Goal: Check status: Check status

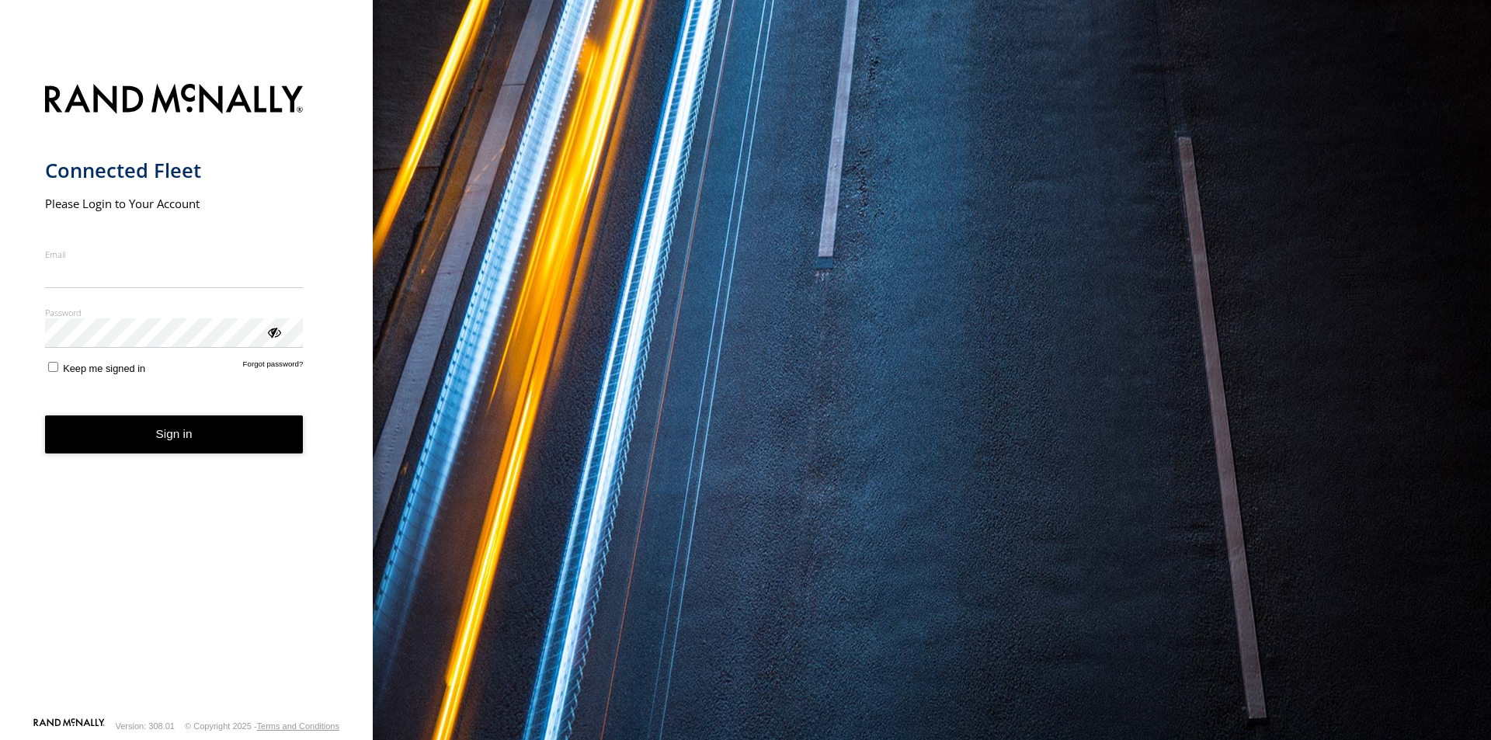
type input "**********"
click at [148, 456] on form "**********" at bounding box center [186, 396] width 283 height 642
click at [229, 426] on button "Sign in" at bounding box center [174, 435] width 259 height 38
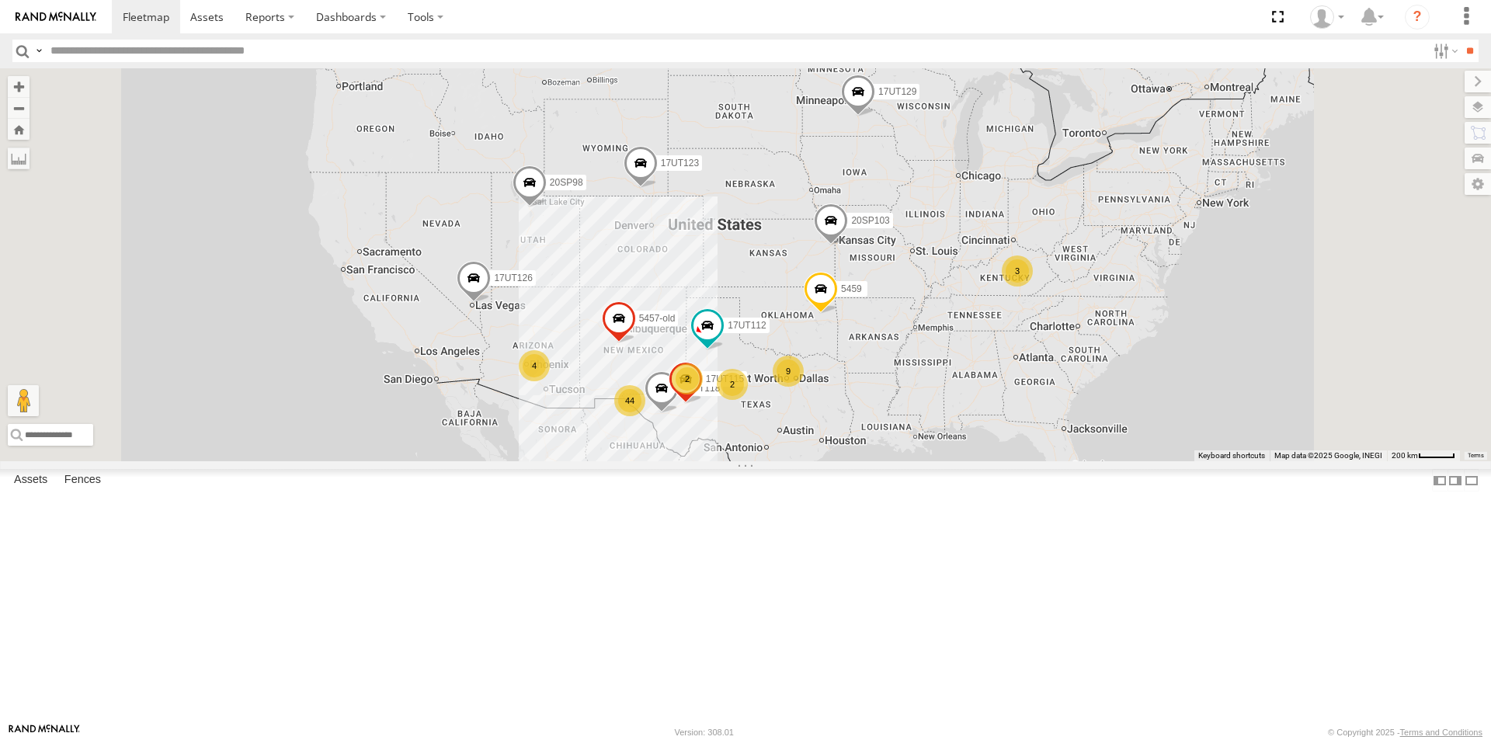
click at [129, 54] on input "text" at bounding box center [735, 51] width 1383 height 23
type input "*******"
click at [1461, 40] on input "**" at bounding box center [1470, 51] width 18 height 23
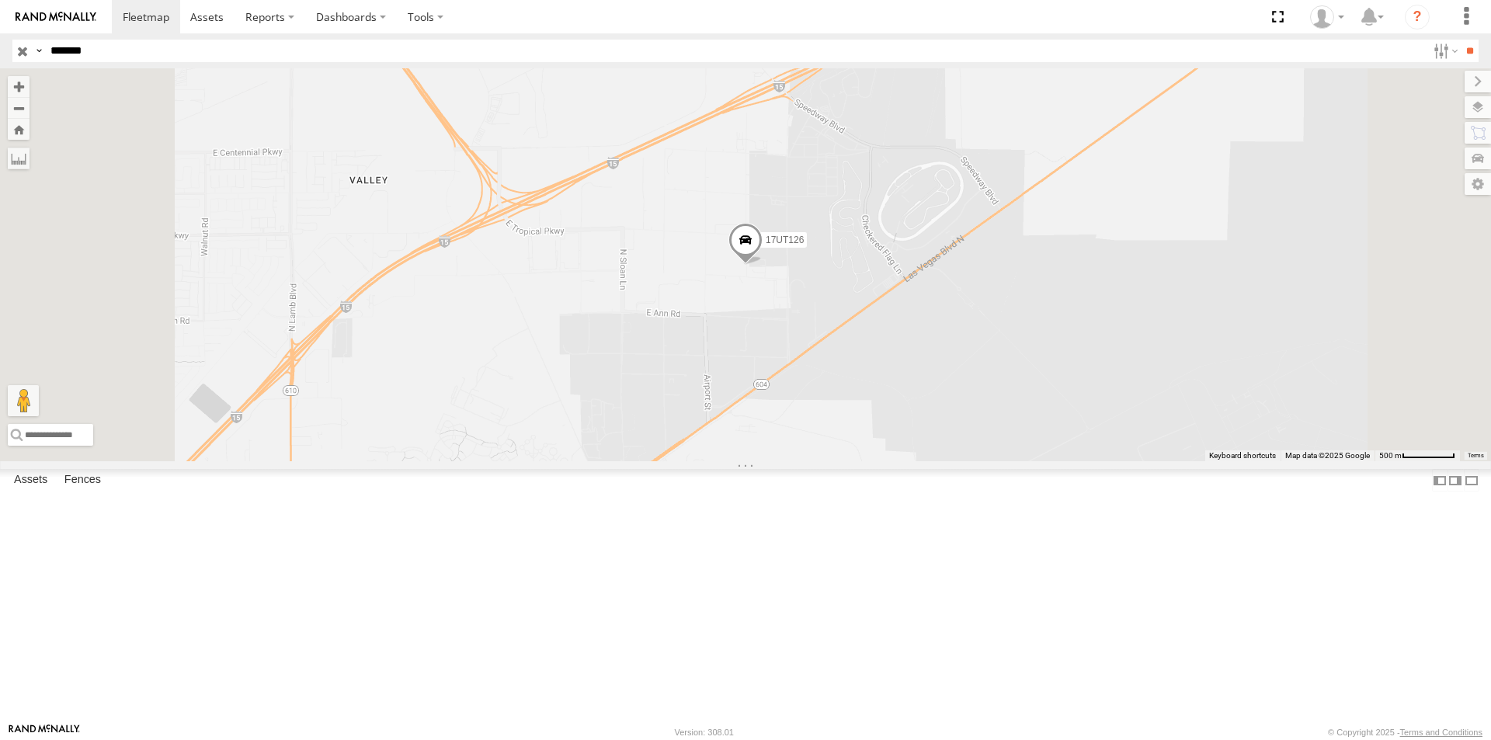
click at [0, 0] on div "All Assets" at bounding box center [0, 0] width 0 height 0
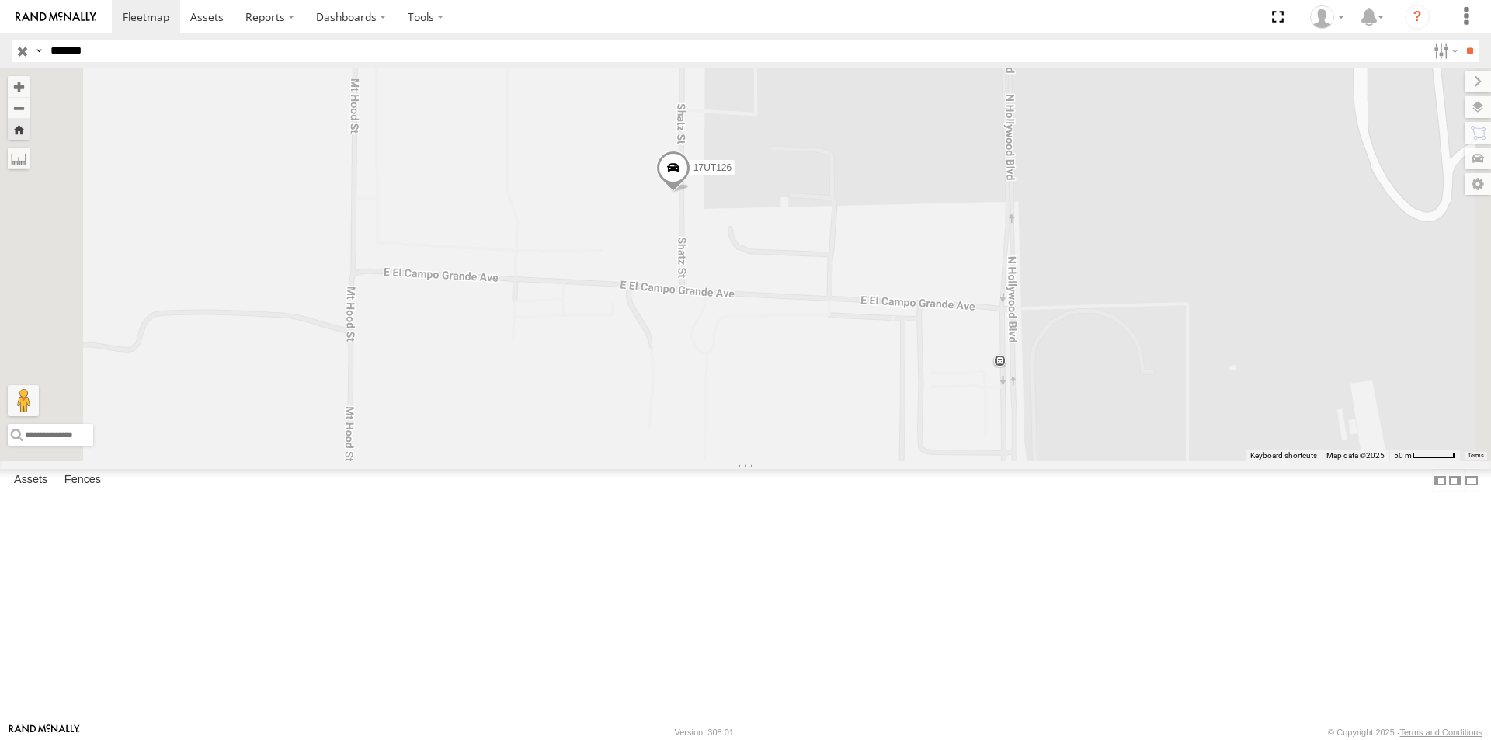
drag, startPoint x: 663, startPoint y: 461, endPoint x: 686, endPoint y: 588, distance: 128.7
click at [686, 461] on div "17UT126" at bounding box center [745, 264] width 1491 height 393
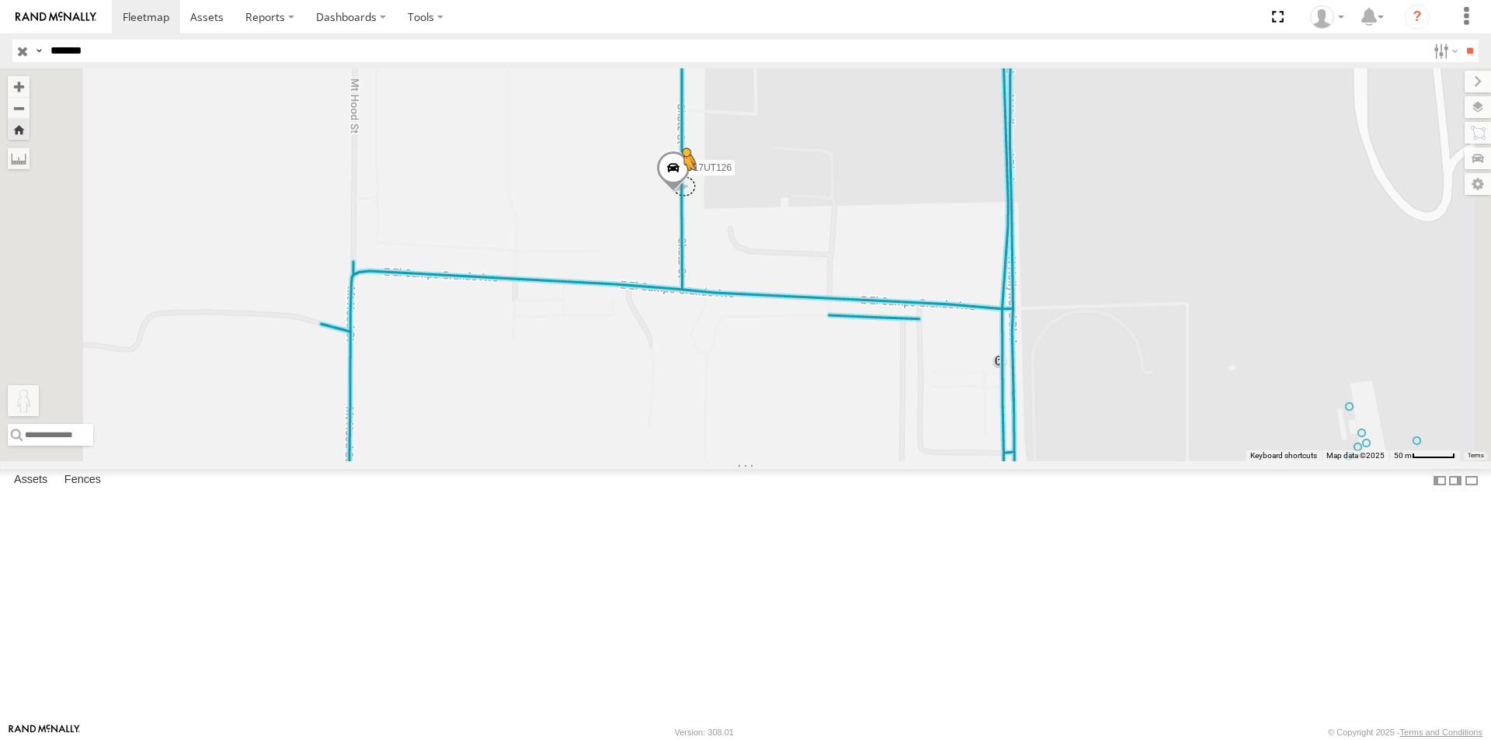
drag, startPoint x: 423, startPoint y: 666, endPoint x: 882, endPoint y: 313, distance: 579.9
click at [882, 313] on div "17UT126 To activate drag with keyboard, press Alt + Enter. Once in keyboard dra…" at bounding box center [745, 264] width 1491 height 393
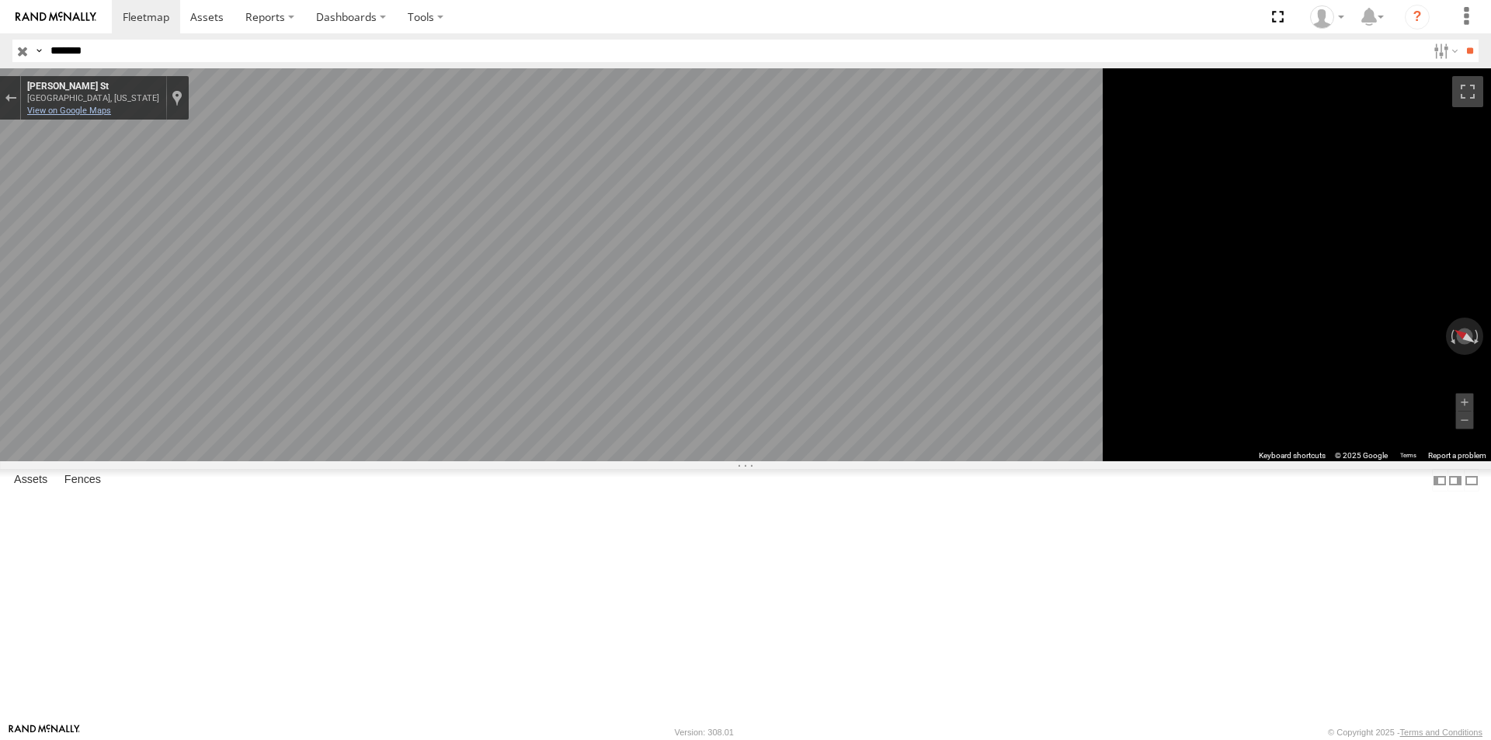
click at [111, 110] on link "View on Google Maps" at bounding box center [69, 111] width 84 height 10
click at [16, 102] on div "Exit the Street View" at bounding box center [11, 97] width 12 height 9
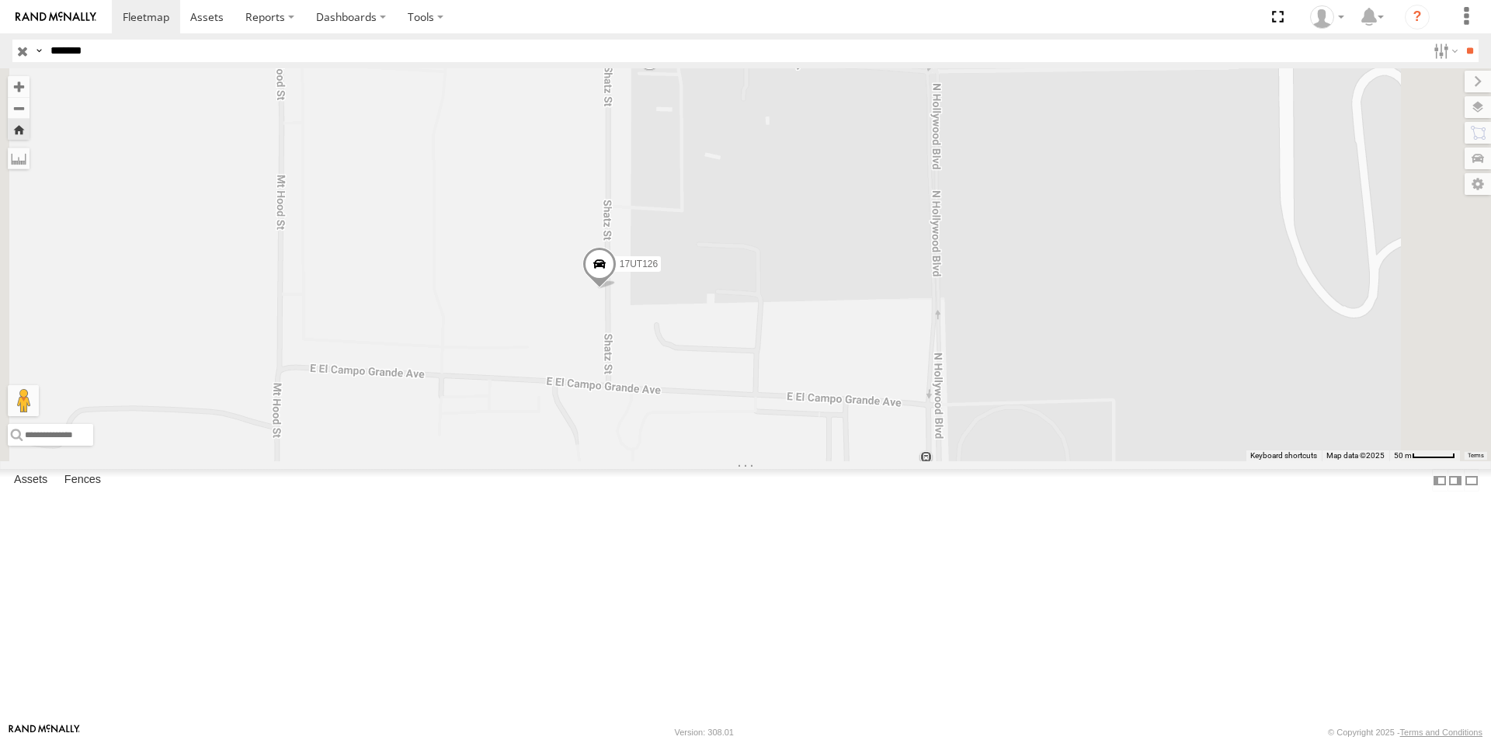
drag, startPoint x: 974, startPoint y: 252, endPoint x: 900, endPoint y: 350, distance: 122.6
click at [900, 350] on div "17UT126 Loading..." at bounding box center [745, 264] width 1491 height 393
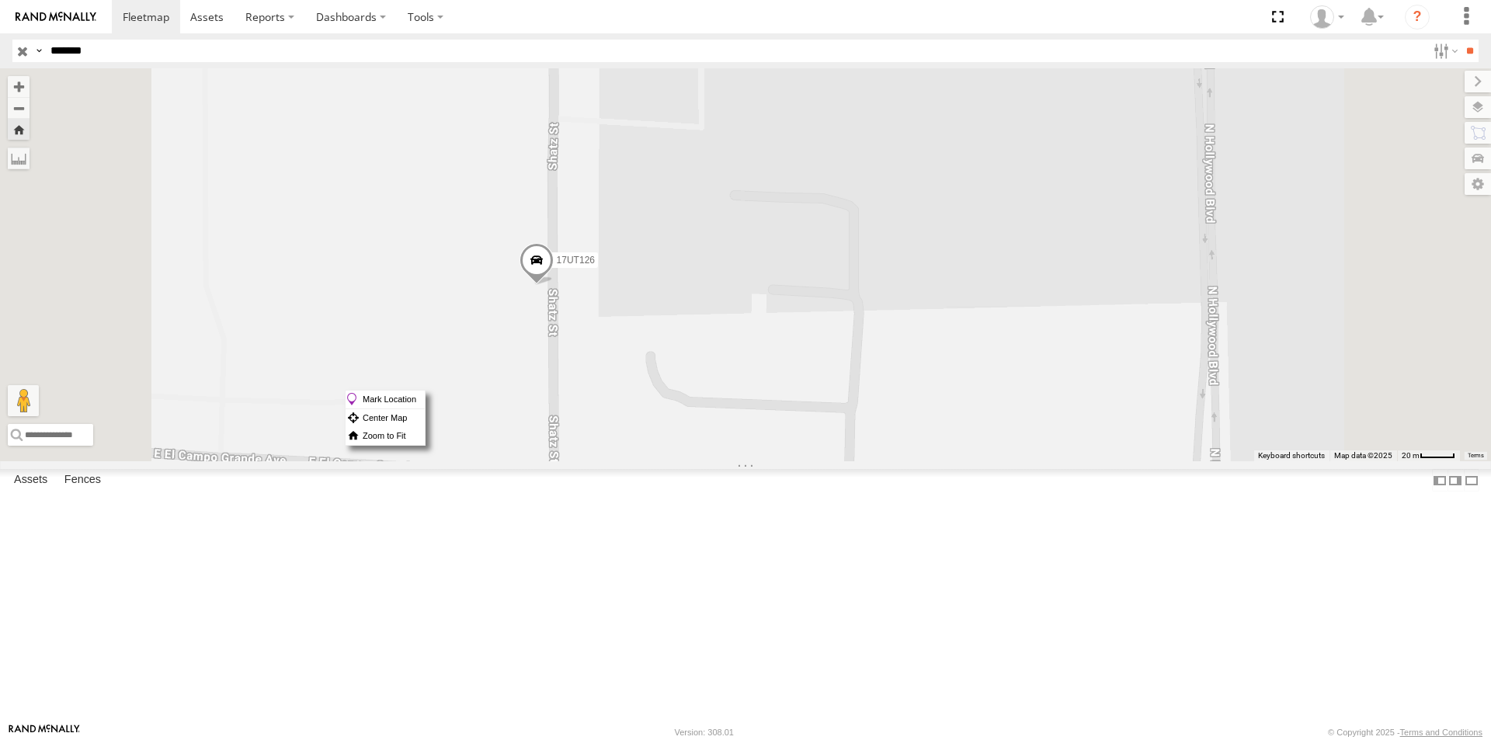
drag, startPoint x: 733, startPoint y: 390, endPoint x: 1132, endPoint y: 499, distance: 413.8
click at [1132, 461] on div "17UT126 Loading..." at bounding box center [745, 264] width 1491 height 393
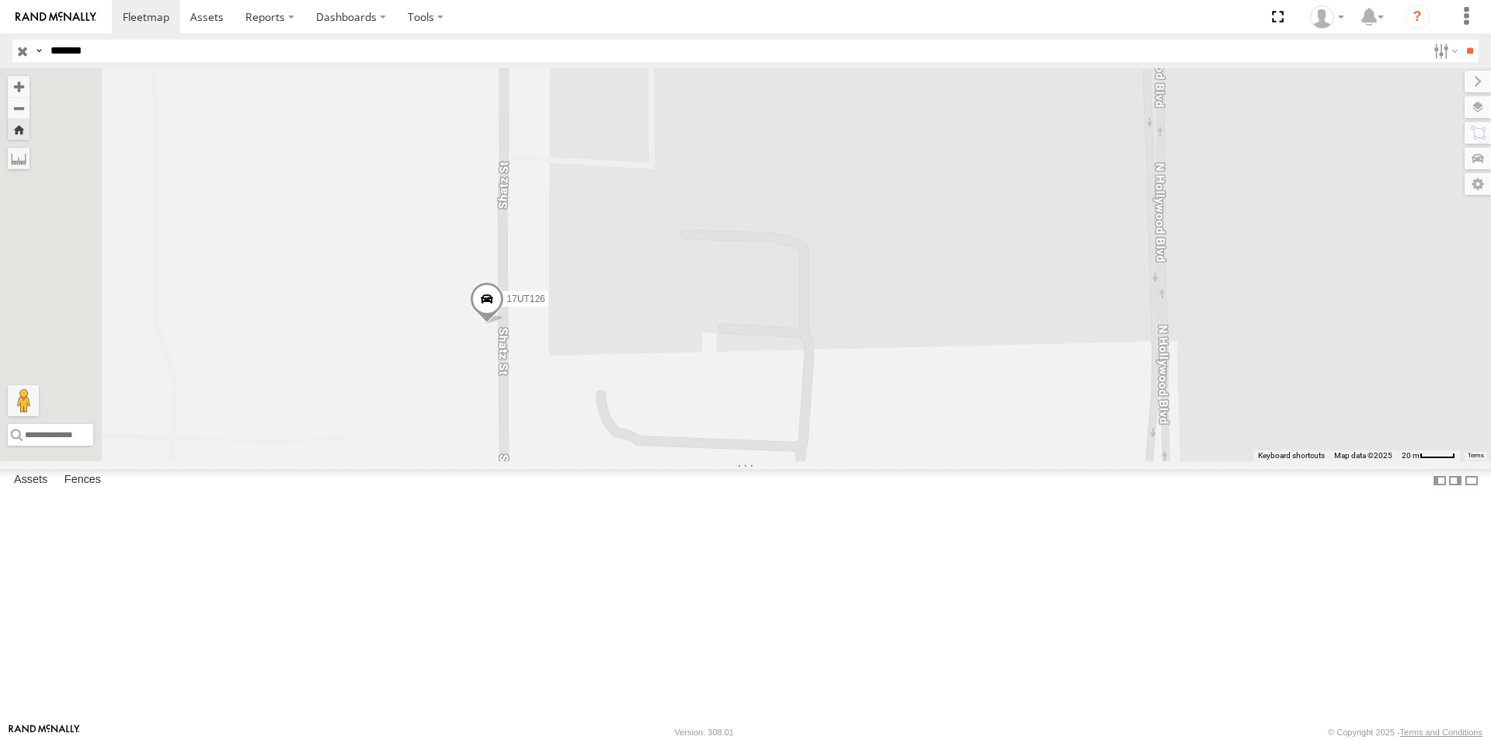
drag, startPoint x: 881, startPoint y: 389, endPoint x: 830, endPoint y: 429, distance: 64.8
click at [830, 429] on div "17UT126 Loading..." at bounding box center [745, 264] width 1491 height 393
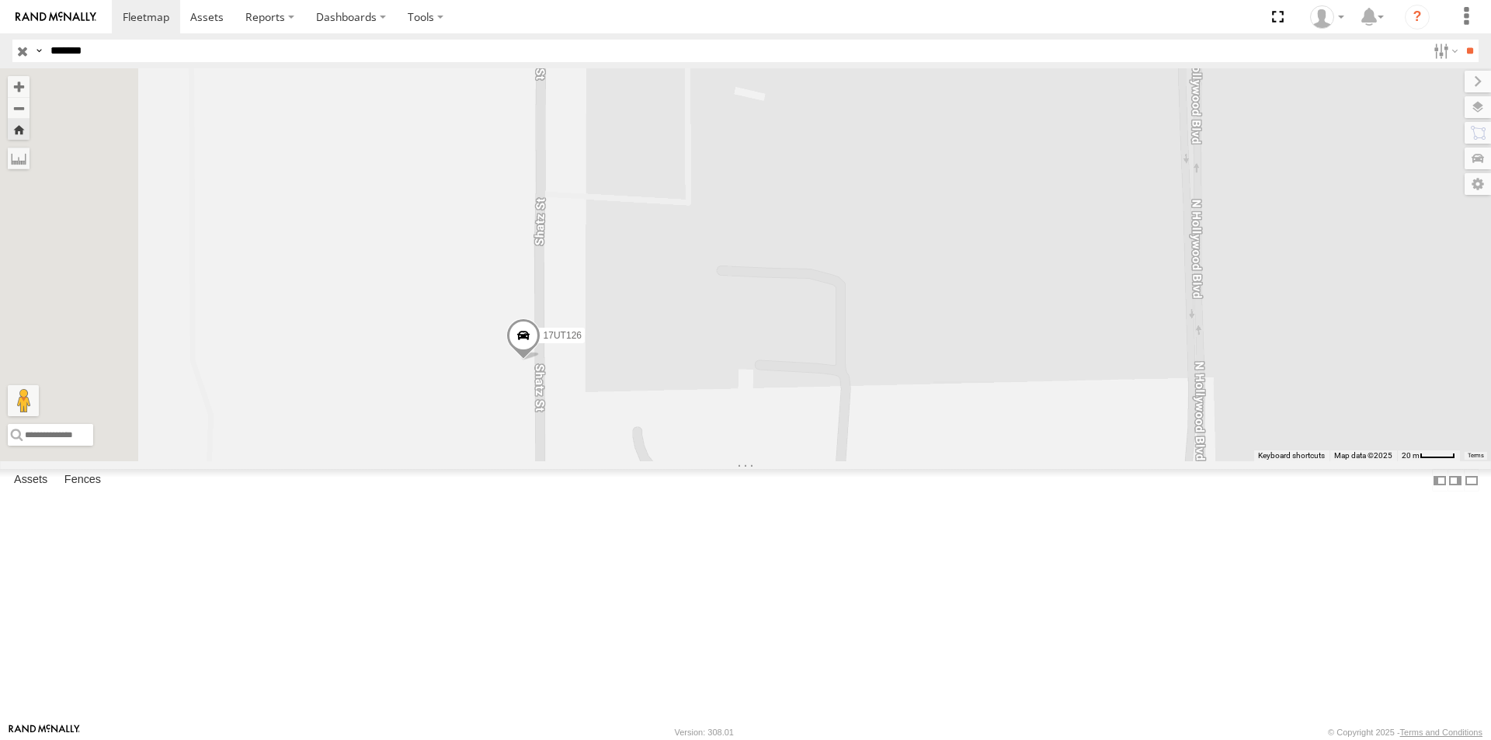
drag, startPoint x: 590, startPoint y: 461, endPoint x: 627, endPoint y: 500, distance: 53.3
click at [627, 461] on div "17UT126 Loading..." at bounding box center [745, 264] width 1491 height 393
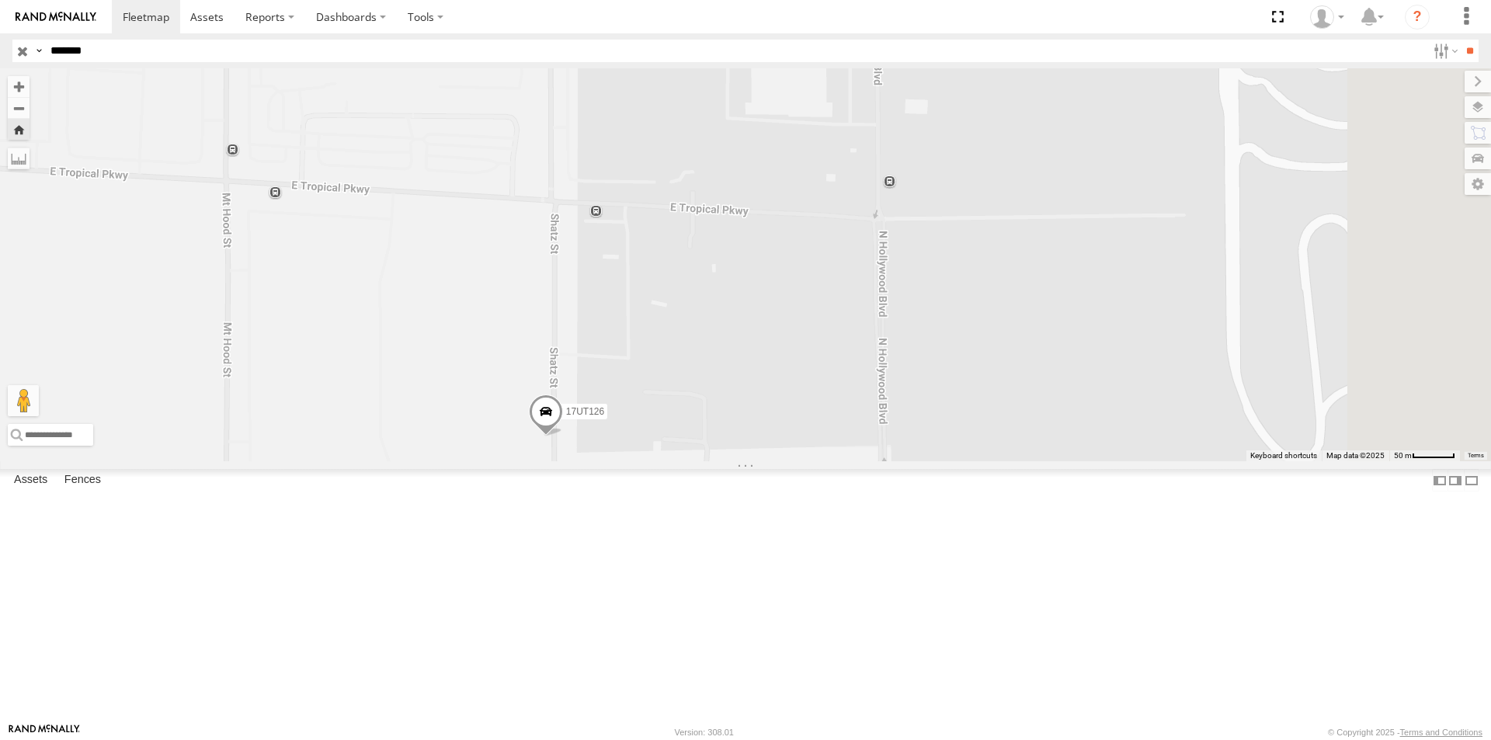
drag, startPoint x: 912, startPoint y: 541, endPoint x: 858, endPoint y: 565, distance: 58.4
click at [858, 461] on div "17UT126 Loading..." at bounding box center [745, 264] width 1491 height 393
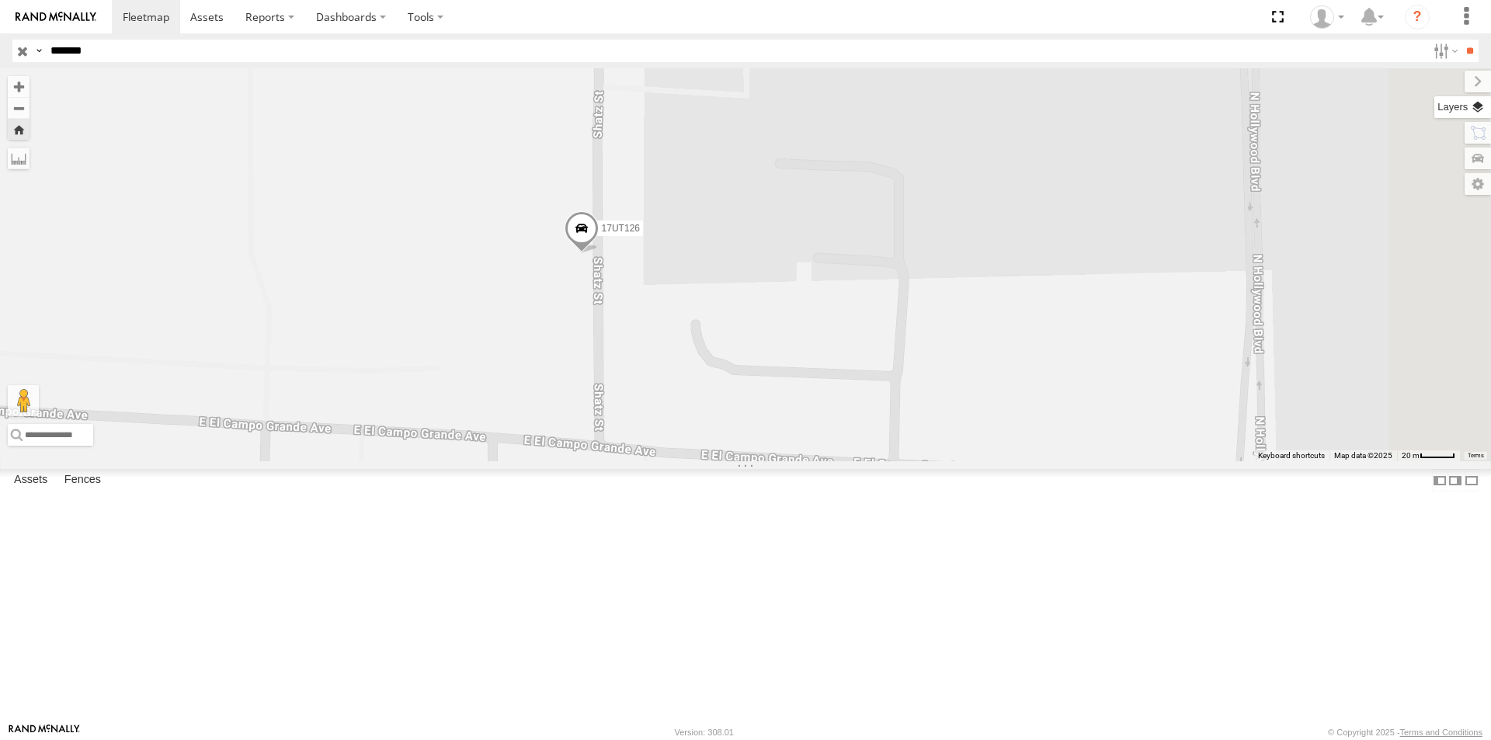
click at [1478, 107] on label at bounding box center [1463, 107] width 57 height 22
click at [0, 0] on label at bounding box center [0, 0] width 0 height 0
click at [0, 0] on span "Traffic" at bounding box center [0, 0] width 0 height 0
click at [0, 0] on span "Transit" at bounding box center [0, 0] width 0 height 0
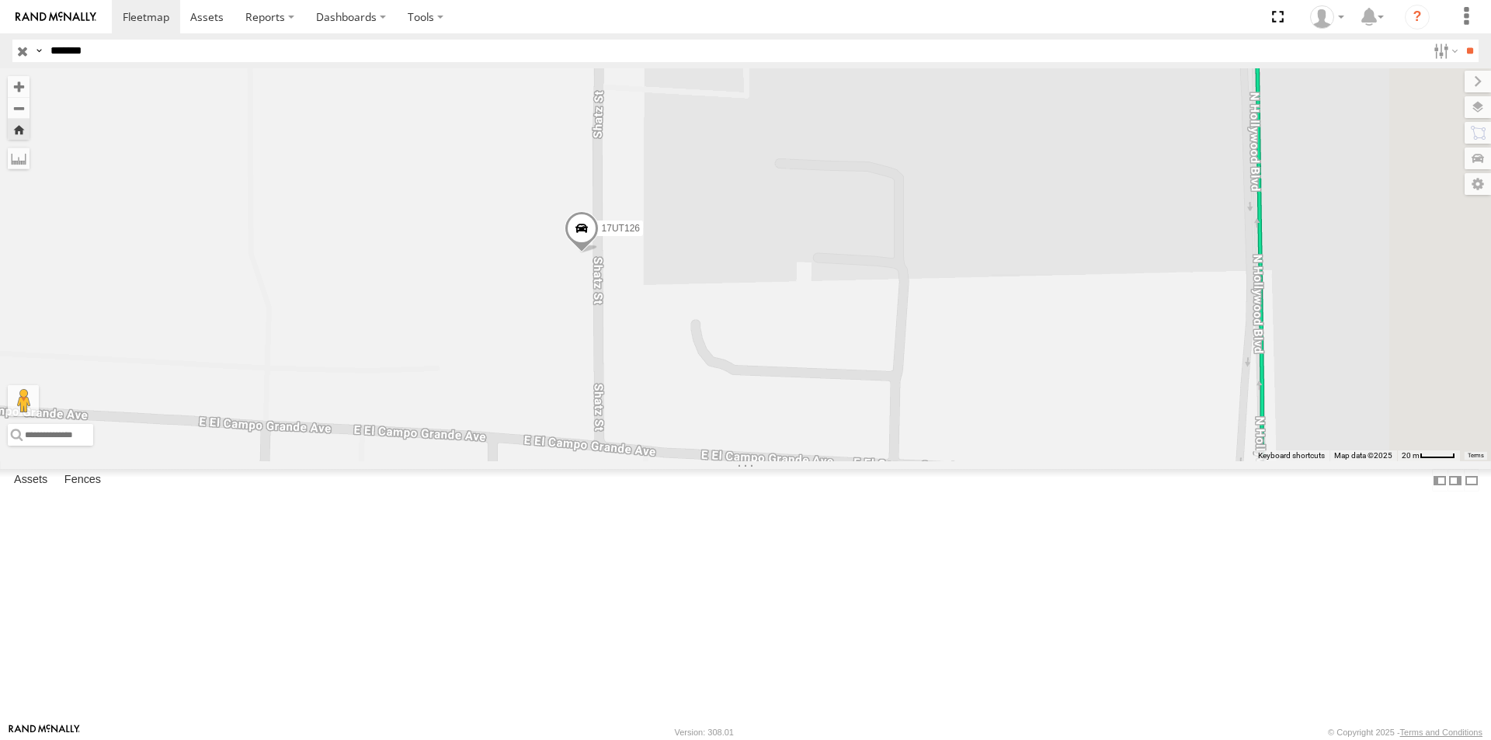
click at [0, 0] on span "Traffic" at bounding box center [0, 0] width 0 height 0
click at [1435, 152] on label at bounding box center [1463, 159] width 57 height 22
click at [1432, 127] on label at bounding box center [1461, 133] width 59 height 22
click at [1435, 109] on label at bounding box center [1463, 107] width 57 height 22
click at [0, 0] on label at bounding box center [0, 0] width 0 height 0
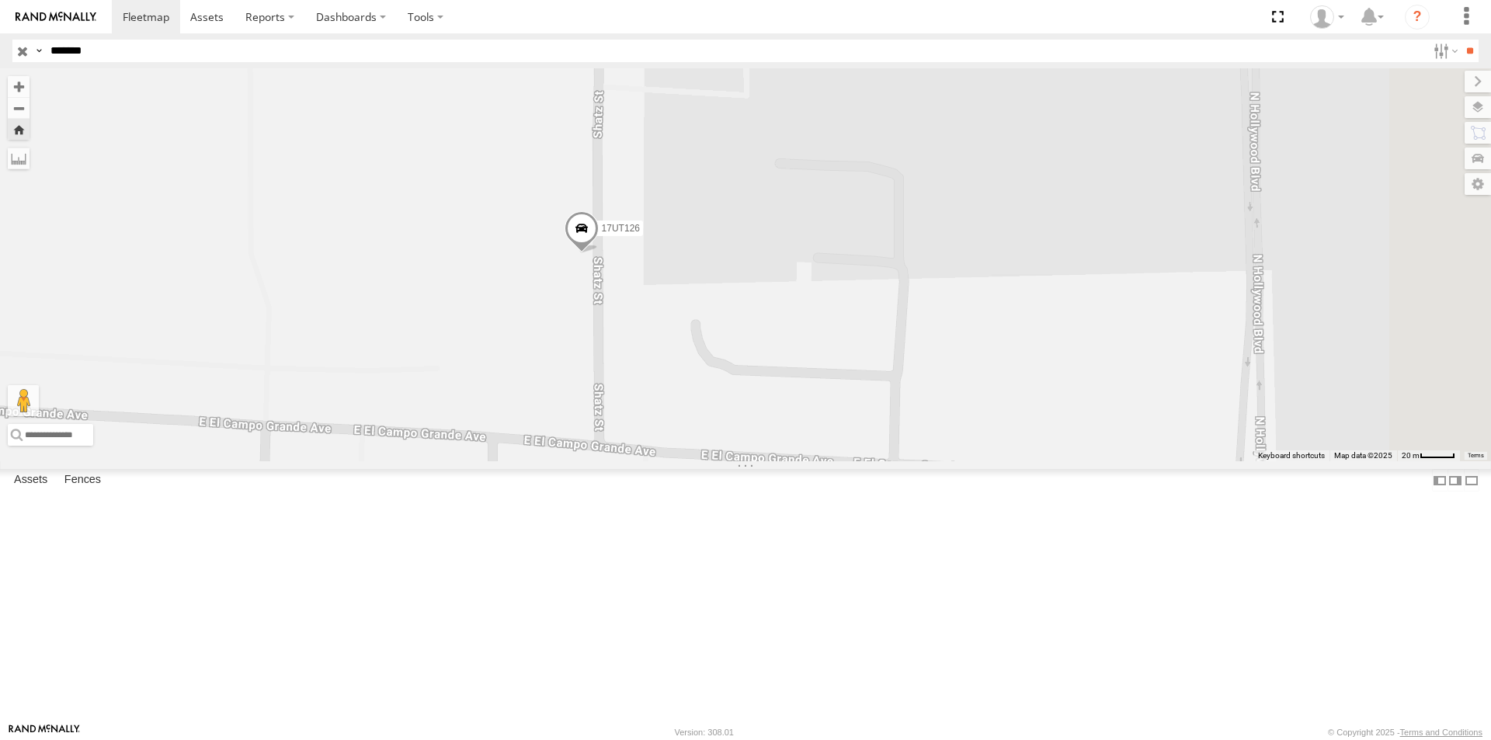
click at [0, 0] on span "Terrain" at bounding box center [0, 0] width 0 height 0
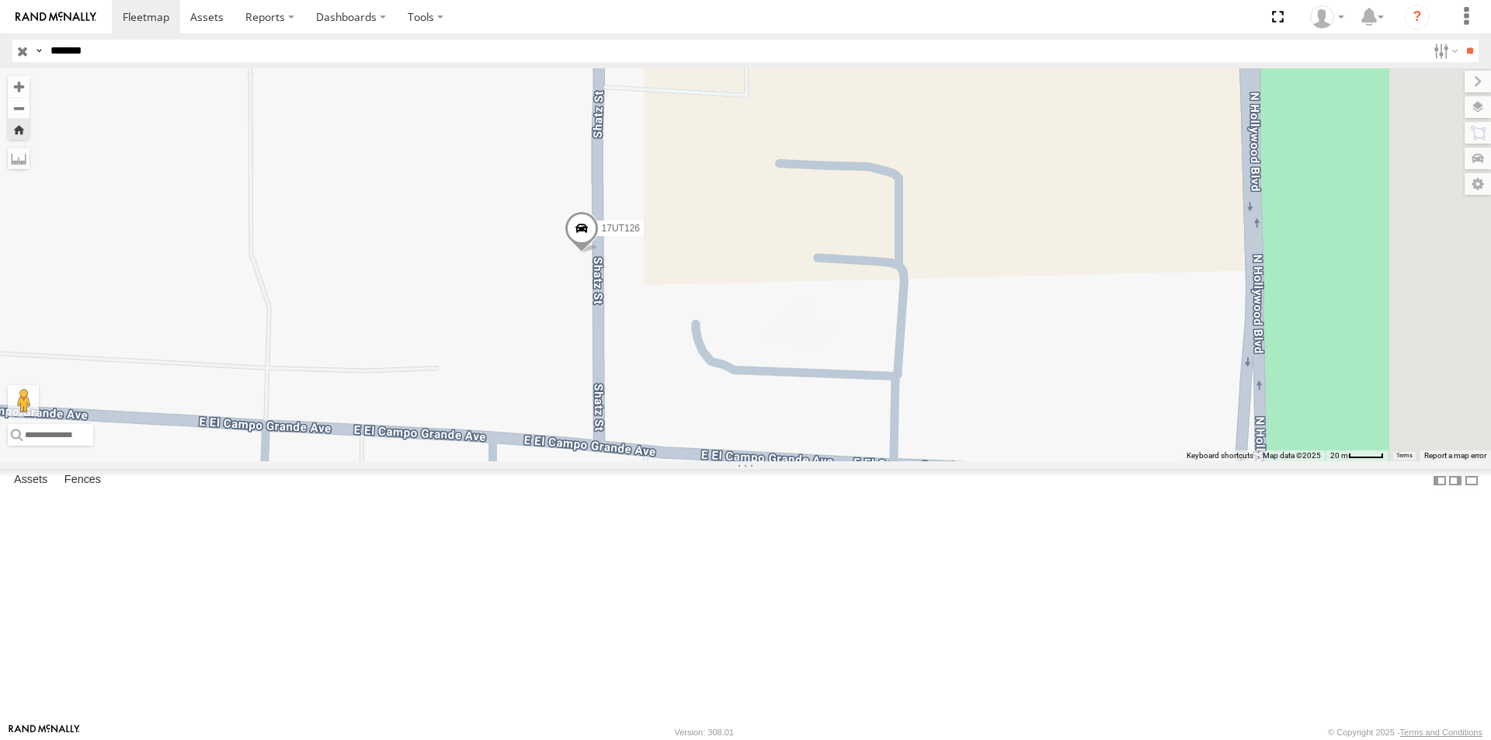
click at [0, 0] on span "Satellite" at bounding box center [0, 0] width 0 height 0
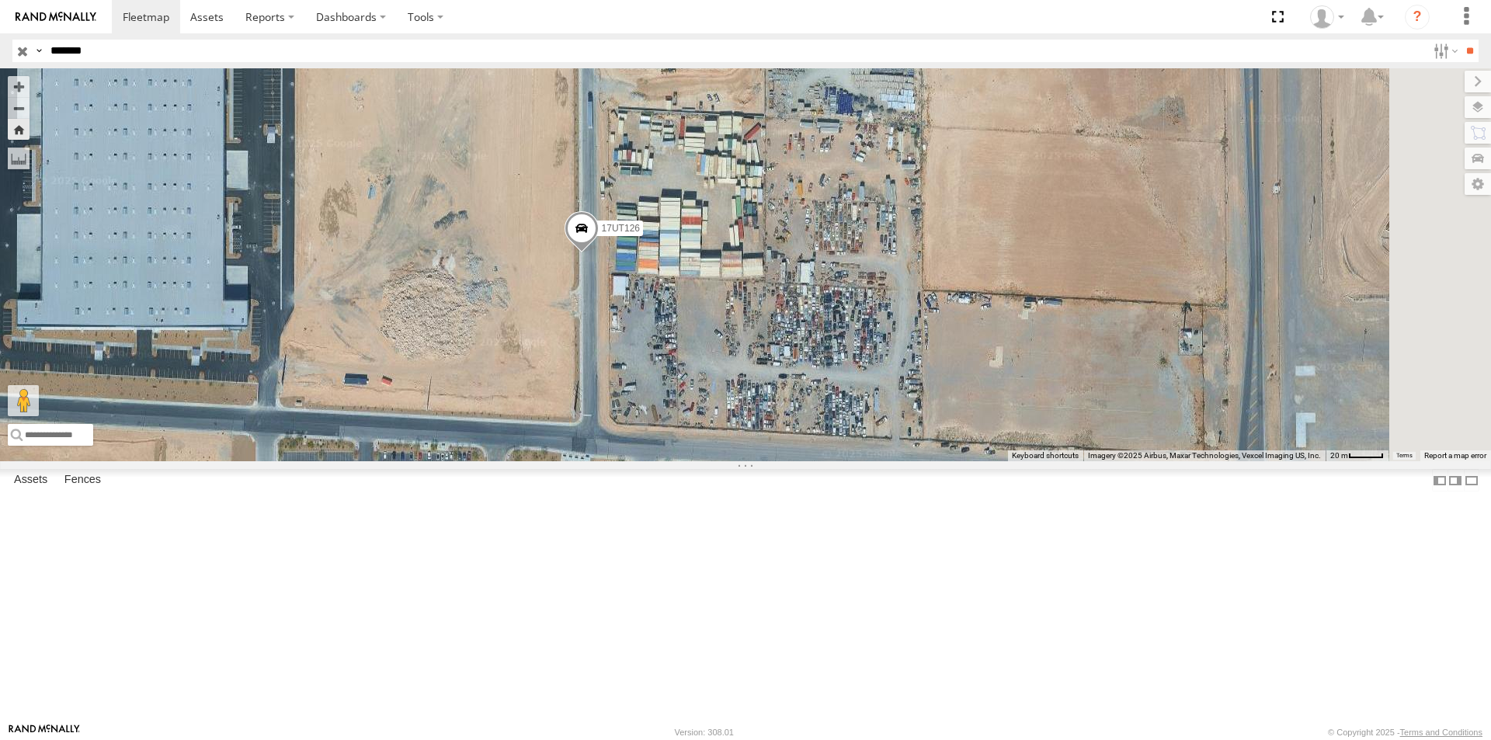
click at [948, 320] on div "17UT126 Loading..." at bounding box center [745, 264] width 1491 height 393
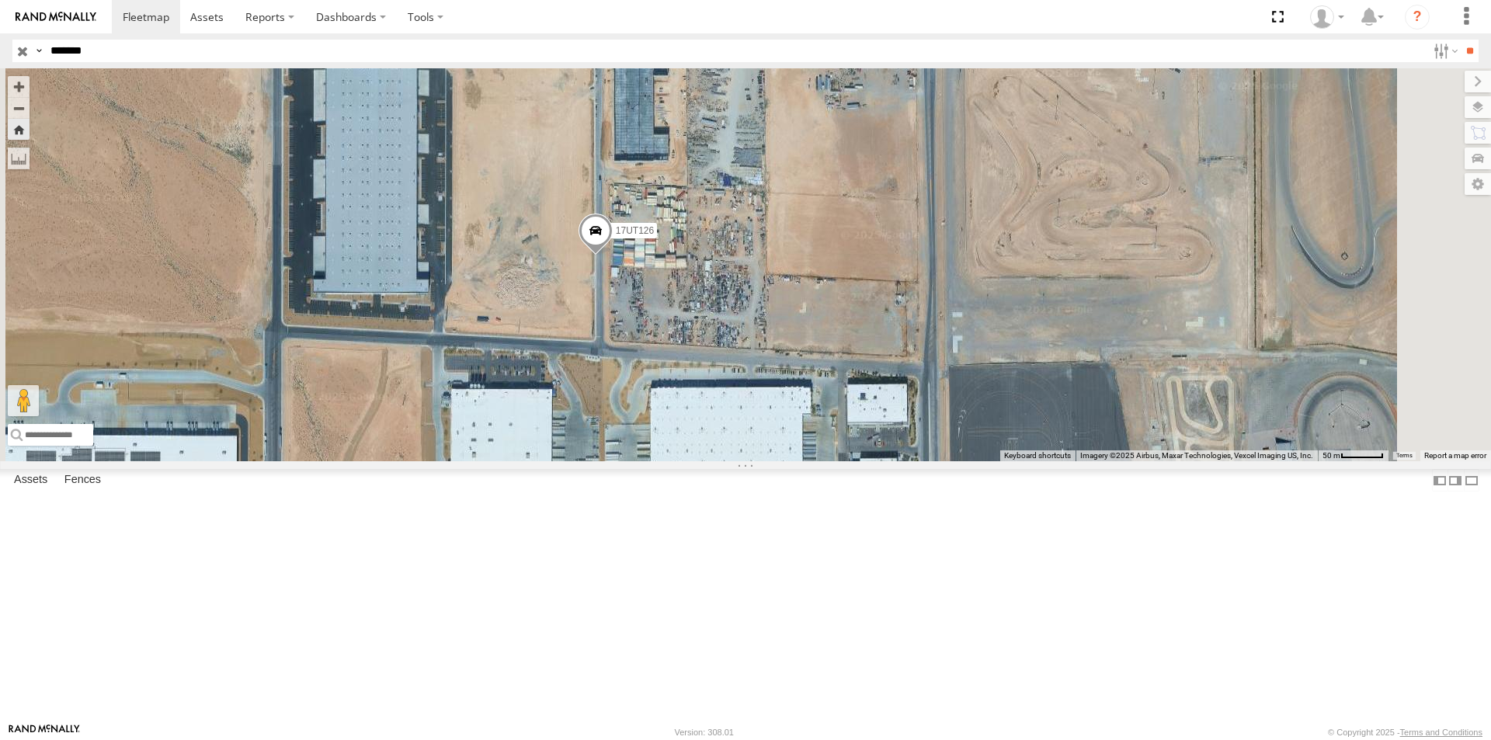
click at [858, 405] on div "17UT126 Loading..." at bounding box center [745, 264] width 1491 height 393
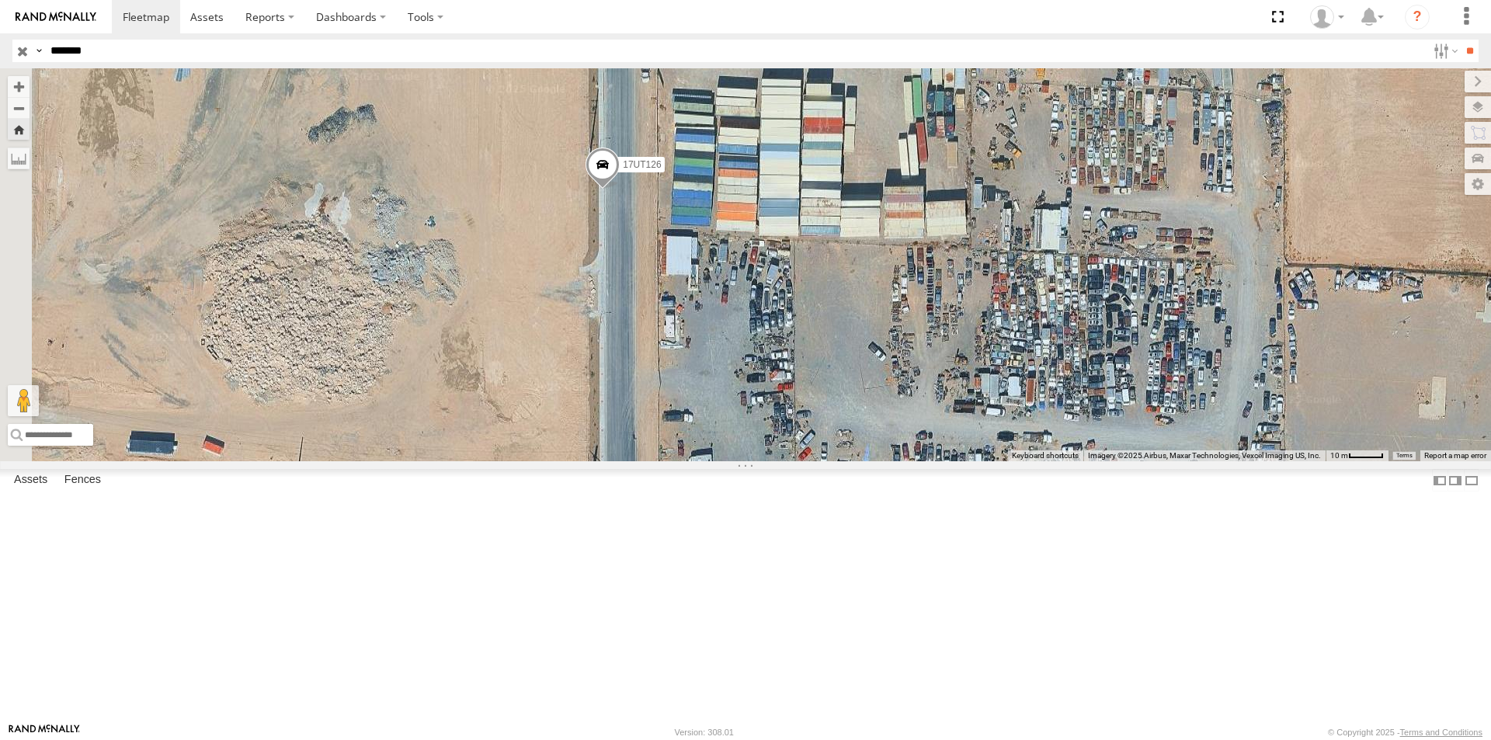
drag, startPoint x: 849, startPoint y: 414, endPoint x: 1035, endPoint y: 426, distance: 186.0
click at [1035, 426] on div "17UT126 Loading..." at bounding box center [745, 264] width 1491 height 393
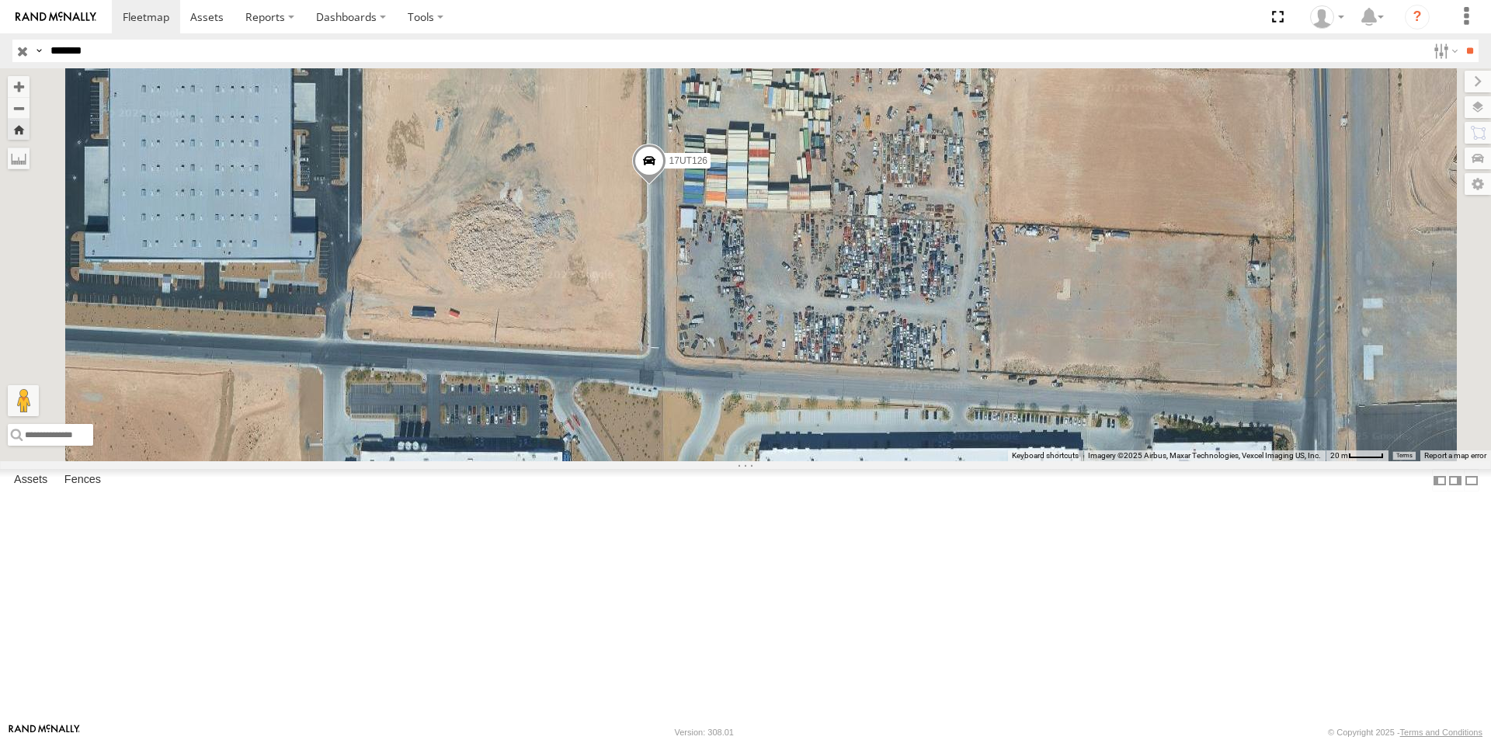
click at [0, 0] on span "Terrain" at bounding box center [0, 0] width 0 height 0
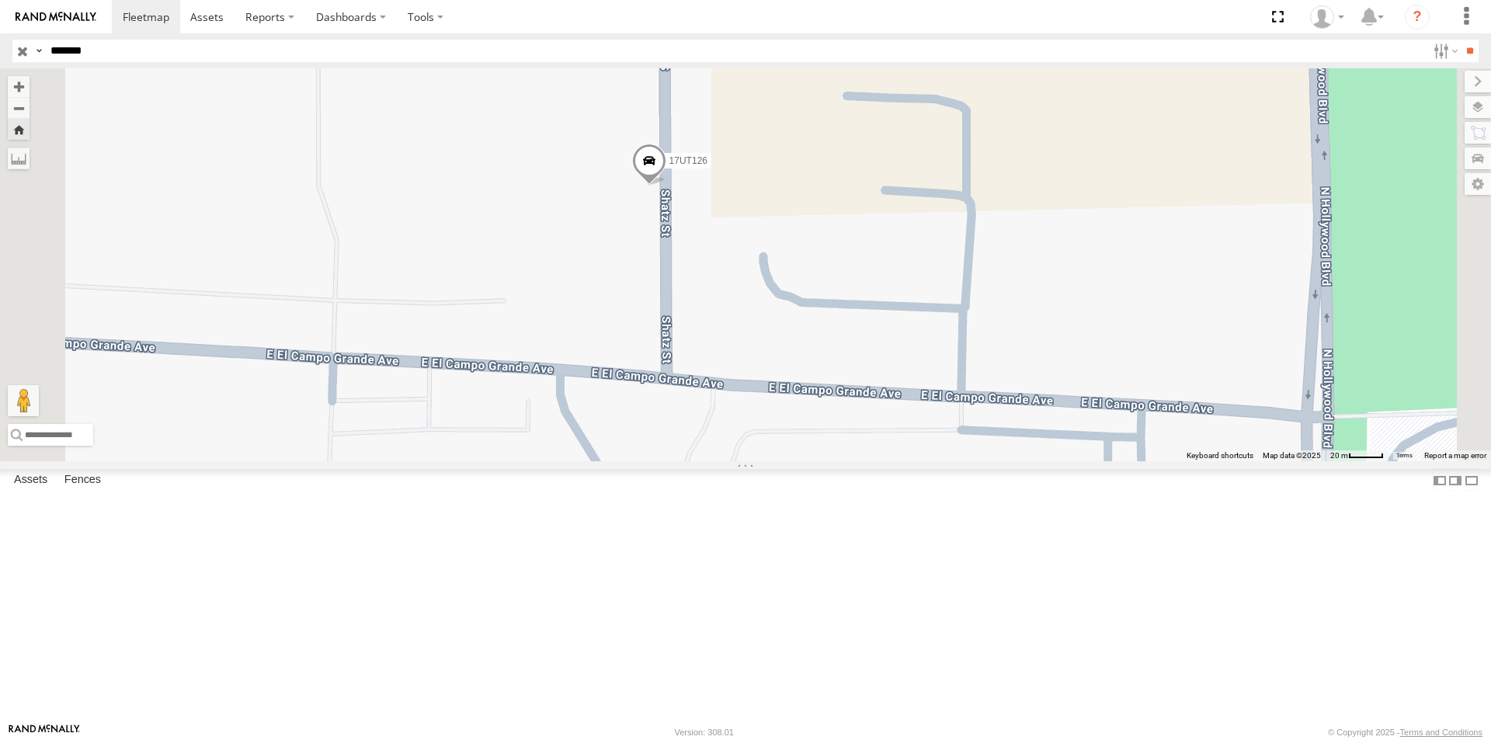
click at [0, 0] on span "Satellite" at bounding box center [0, 0] width 0 height 0
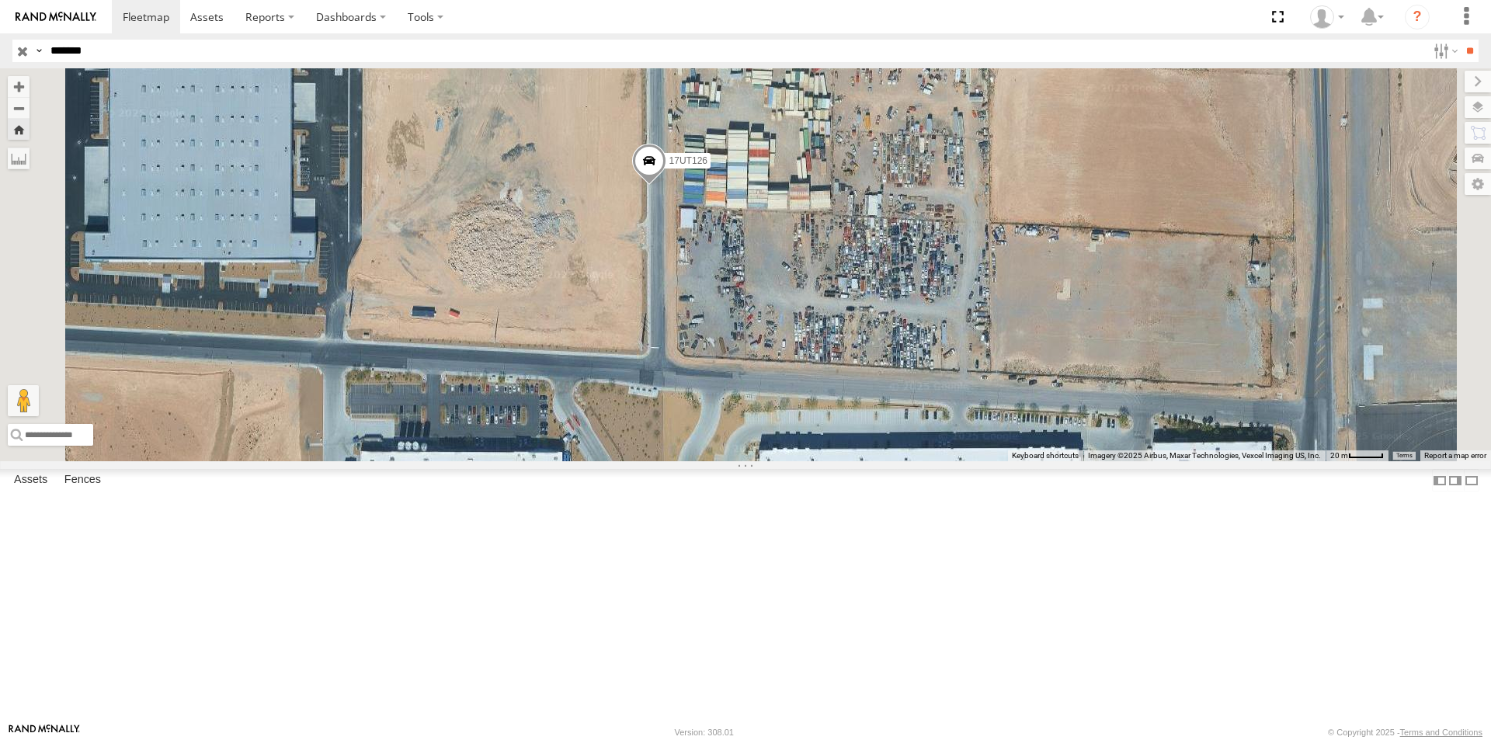
click at [0, 0] on span "Satellite + Roadmap" at bounding box center [0, 0] width 0 height 0
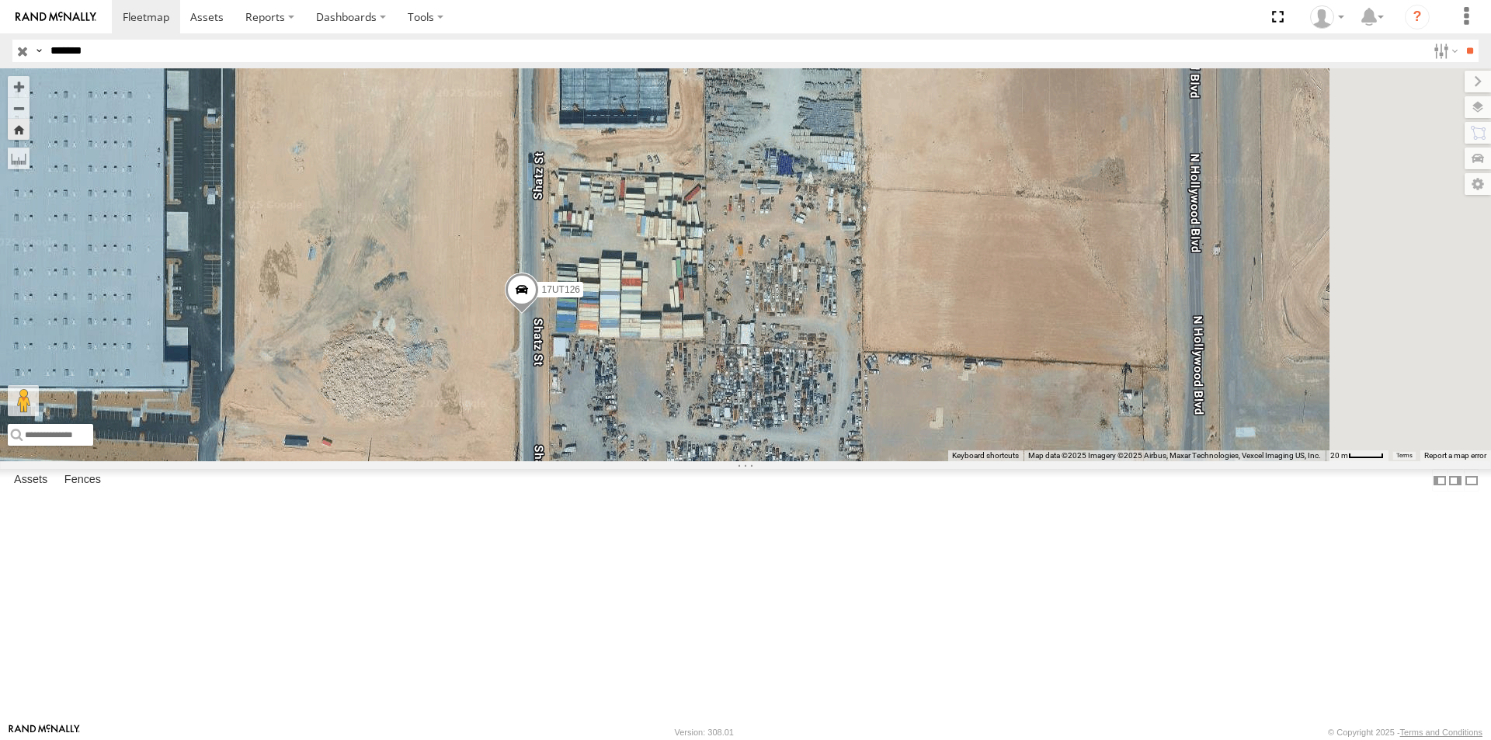
drag, startPoint x: 1056, startPoint y: 336, endPoint x: 926, endPoint y: 452, distance: 173.8
click at [926, 452] on div "17UT126 Loading..." at bounding box center [745, 264] width 1491 height 393
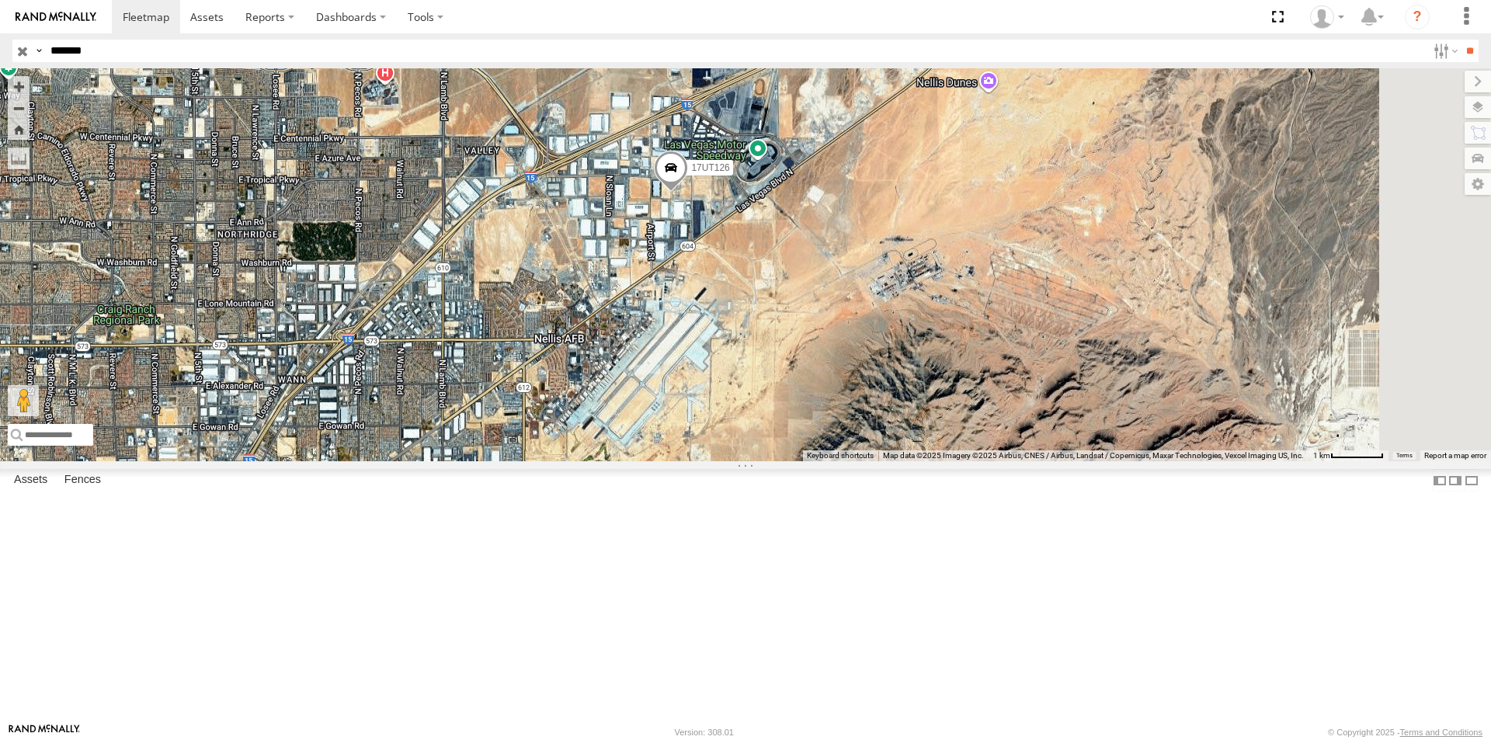
drag, startPoint x: 1118, startPoint y: 480, endPoint x: 992, endPoint y: 355, distance: 177.9
click at [992, 355] on div "17UT126 Loading..." at bounding box center [745, 264] width 1491 height 393
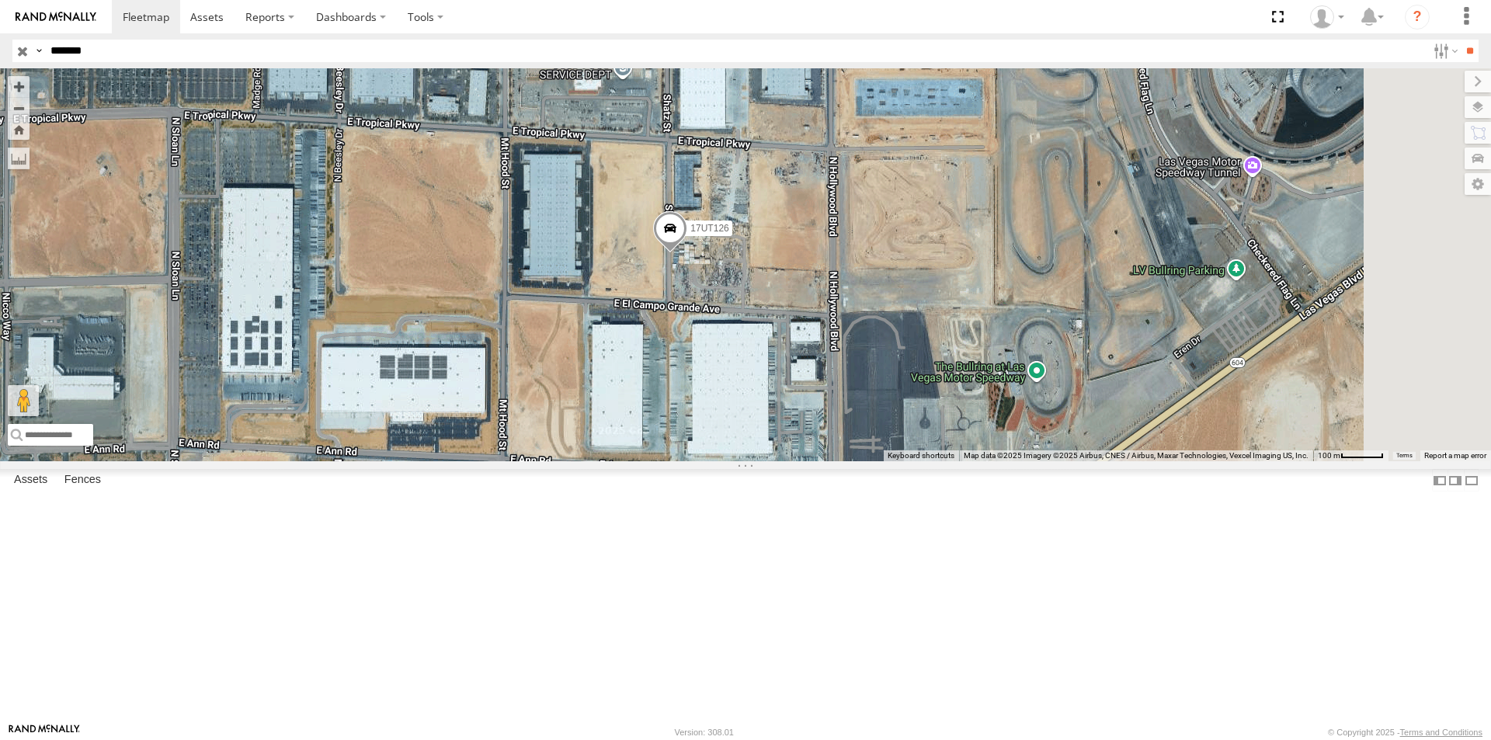
drag, startPoint x: 877, startPoint y: 325, endPoint x: 802, endPoint y: 496, distance: 187.5
click at [802, 461] on div "17UT126 Loading..." at bounding box center [745, 264] width 1491 height 393
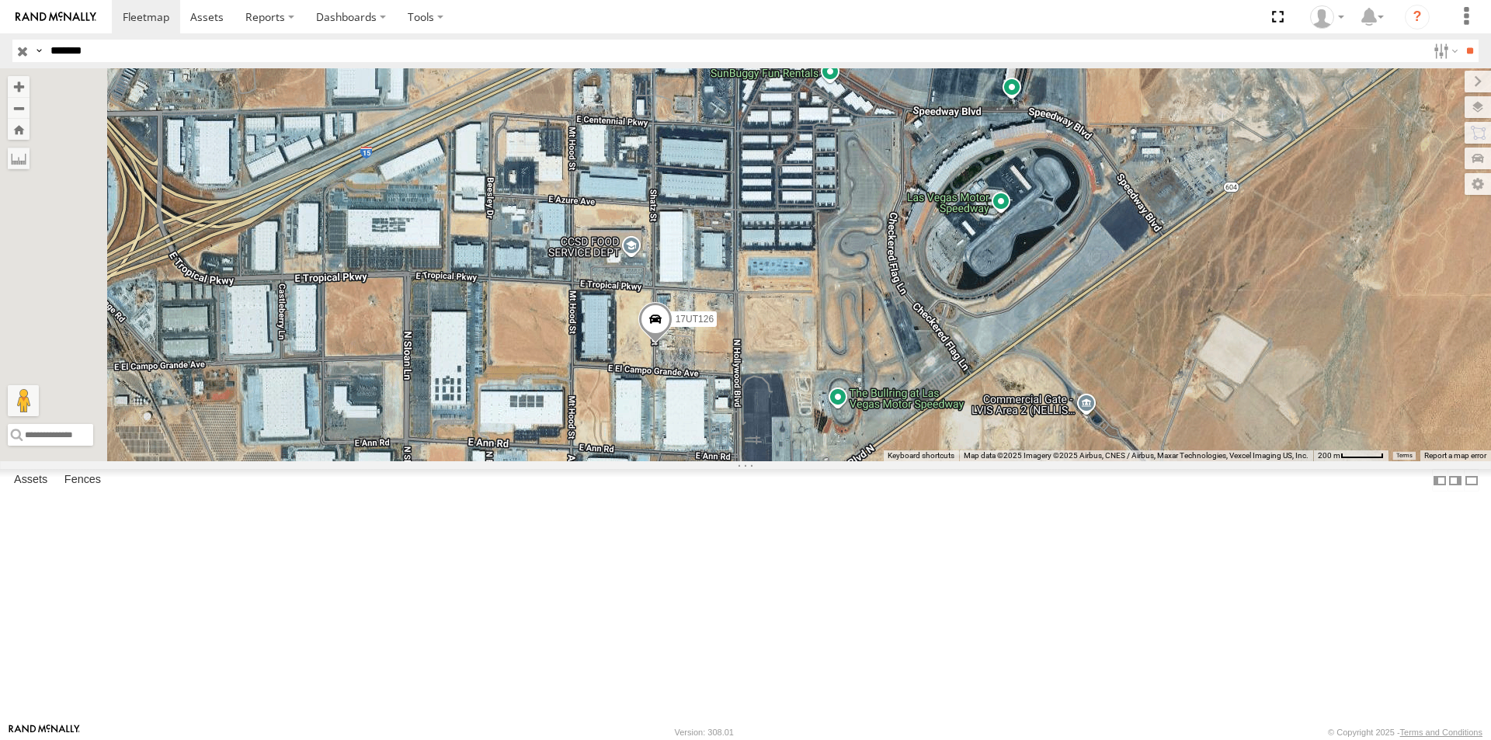
drag, startPoint x: 846, startPoint y: 485, endPoint x: 1169, endPoint y: 535, distance: 326.9
click at [1169, 461] on div "17UT126 Loading..." at bounding box center [745, 264] width 1491 height 393
click at [1439, 84] on label at bounding box center [1465, 82] width 52 height 22
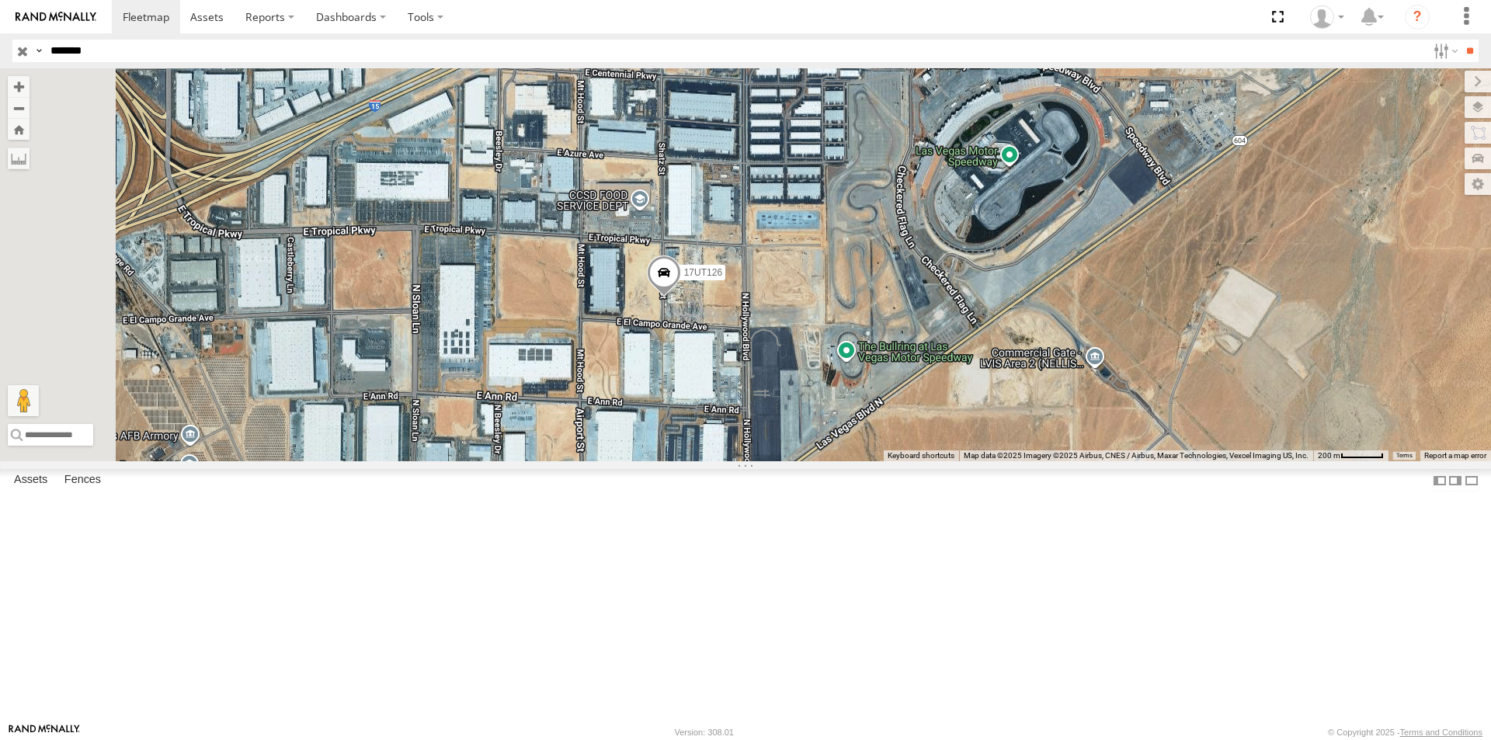
drag, startPoint x: 640, startPoint y: 621, endPoint x: 649, endPoint y: 572, distance: 49.8
click at [649, 461] on div "17UT126 Loading..." at bounding box center [745, 264] width 1491 height 393
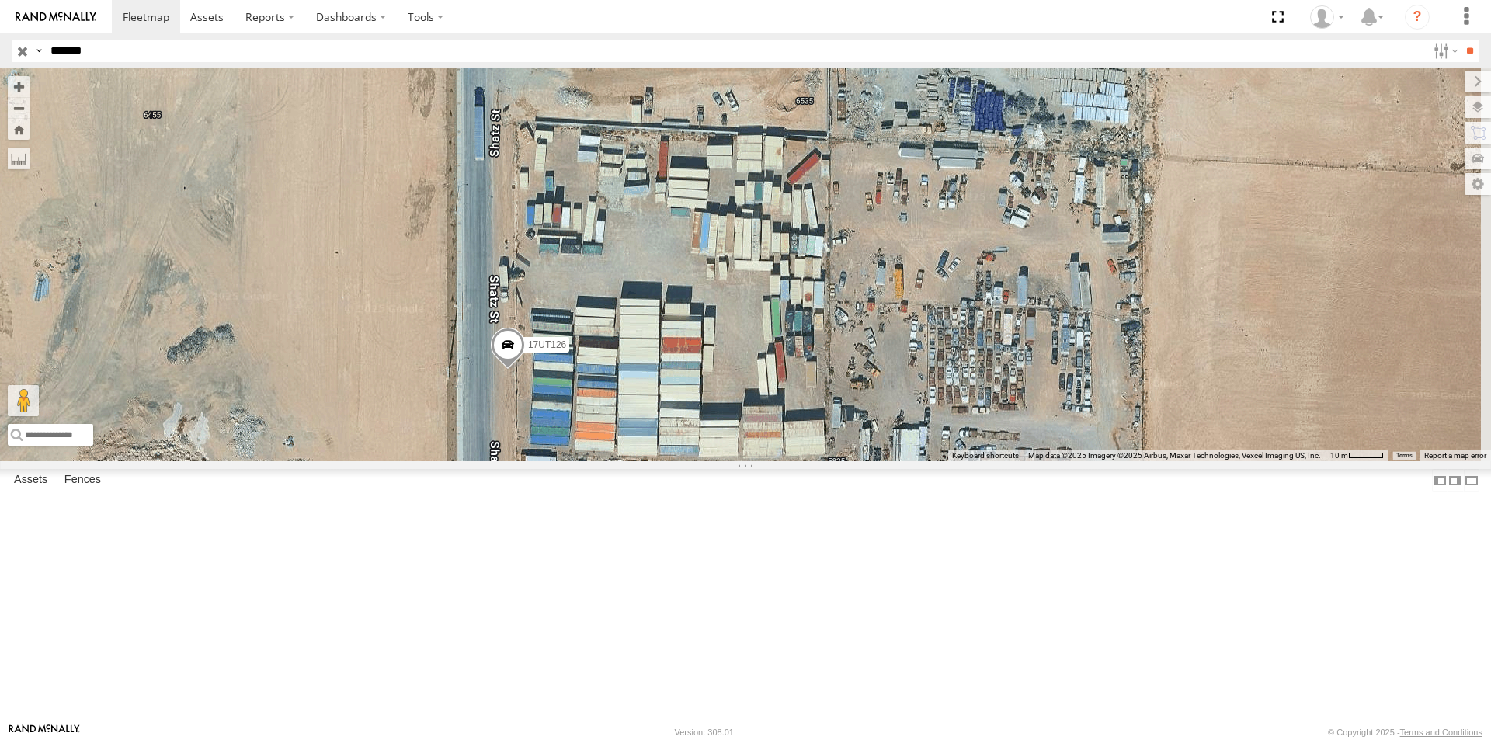
drag, startPoint x: 943, startPoint y: 295, endPoint x: 830, endPoint y: 436, distance: 180.7
click at [830, 436] on div "17UT126 Loading..." at bounding box center [745, 264] width 1491 height 393
click at [1177, 461] on div "17UT126 Loading..." at bounding box center [745, 264] width 1491 height 393
